Goal: Check status: Check status

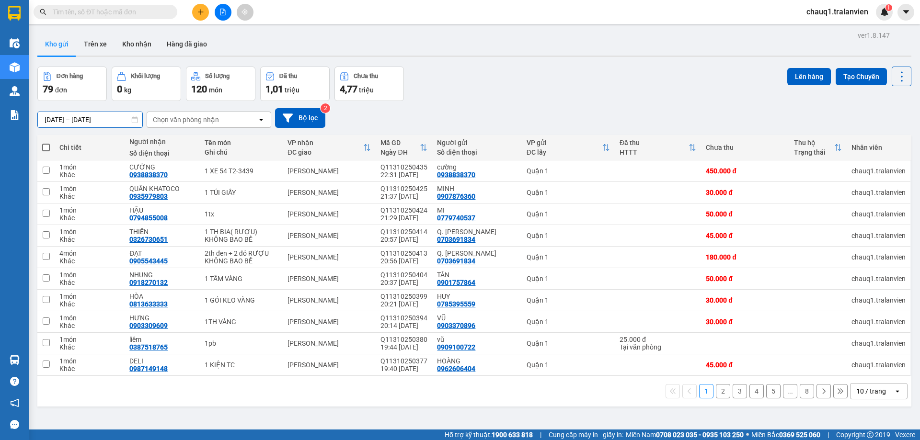
click at [103, 117] on input "[DATE] – [DATE]" at bounding box center [90, 119] width 104 height 15
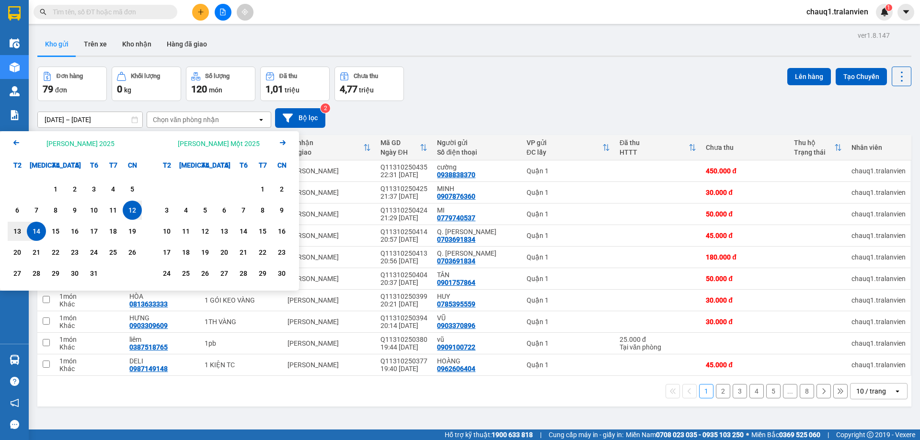
click at [35, 236] on div "14" at bounding box center [36, 231] width 13 height 11
type input "[DATE] – [DATE]"
